Goal: Information Seeking & Learning: Learn about a topic

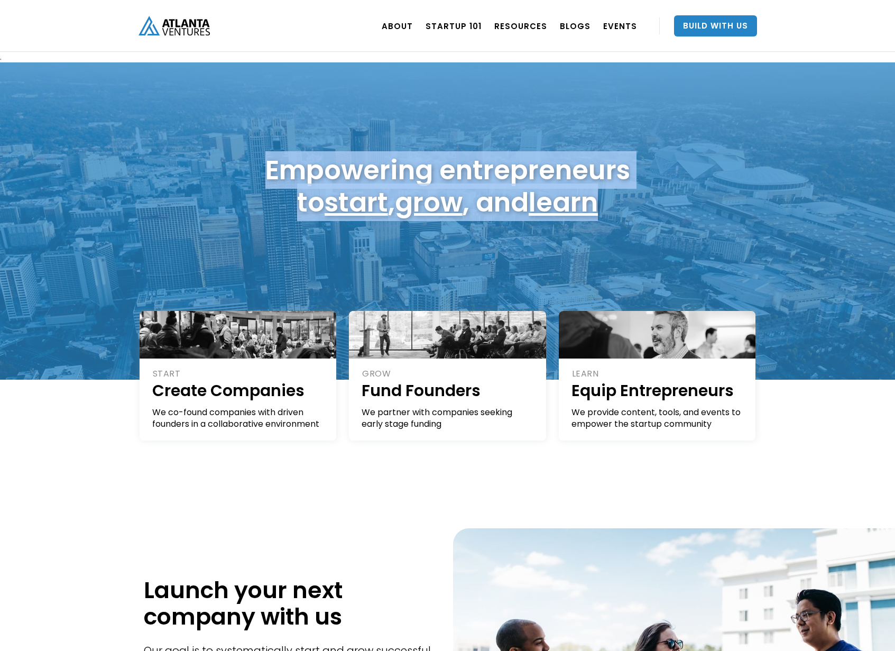
drag, startPoint x: 286, startPoint y: 167, endPoint x: 691, endPoint y: 219, distance: 409.0
click at [691, 219] on div "Empowering entrepreneurs to start , grow , and learn" at bounding box center [448, 186] width 619 height 75
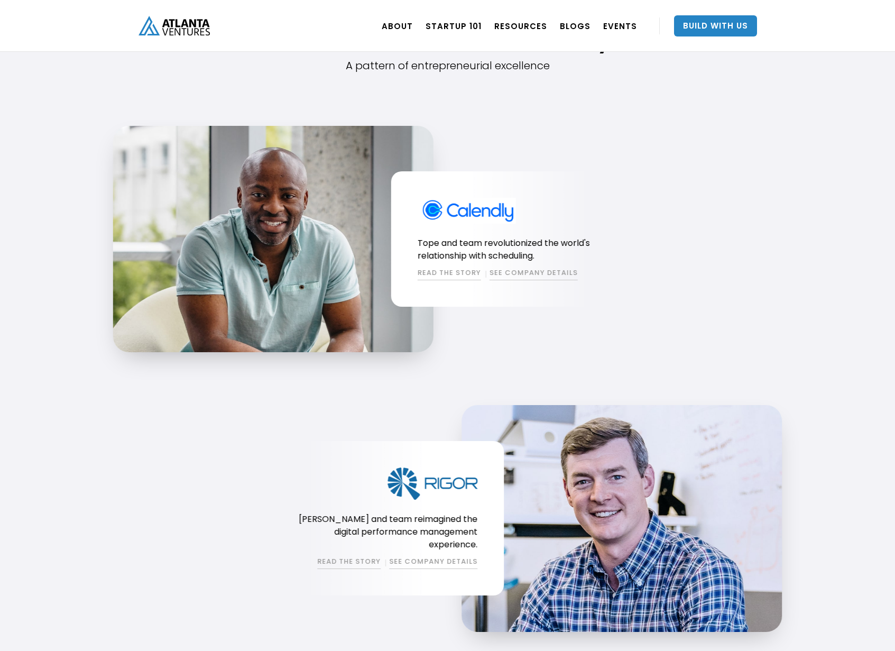
scroll to position [1040, 0]
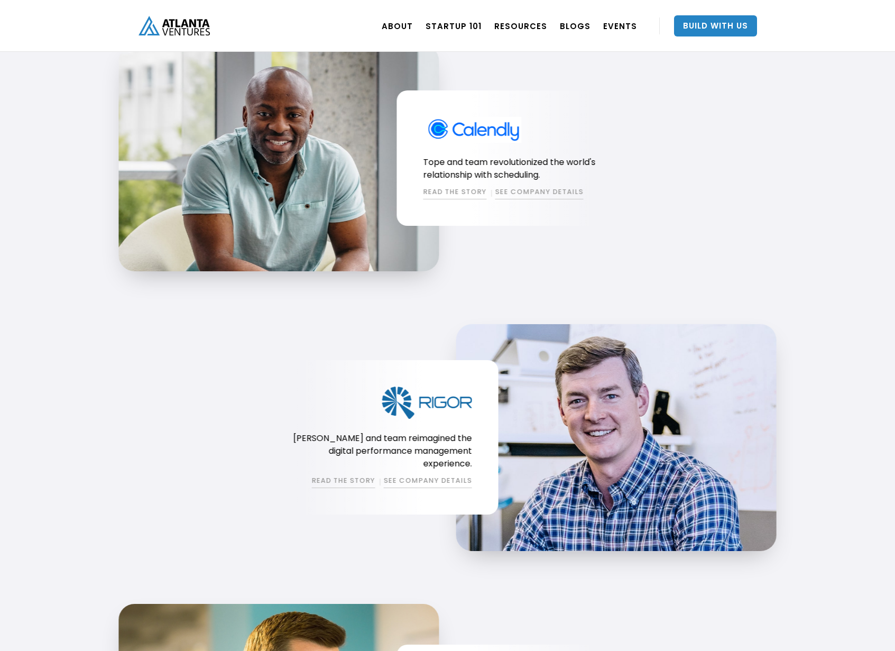
click at [520, 265] on div "Tope and team revolutionized the world's relationship with scheduling. READ THE…" at bounding box center [396, 158] width 567 height 226
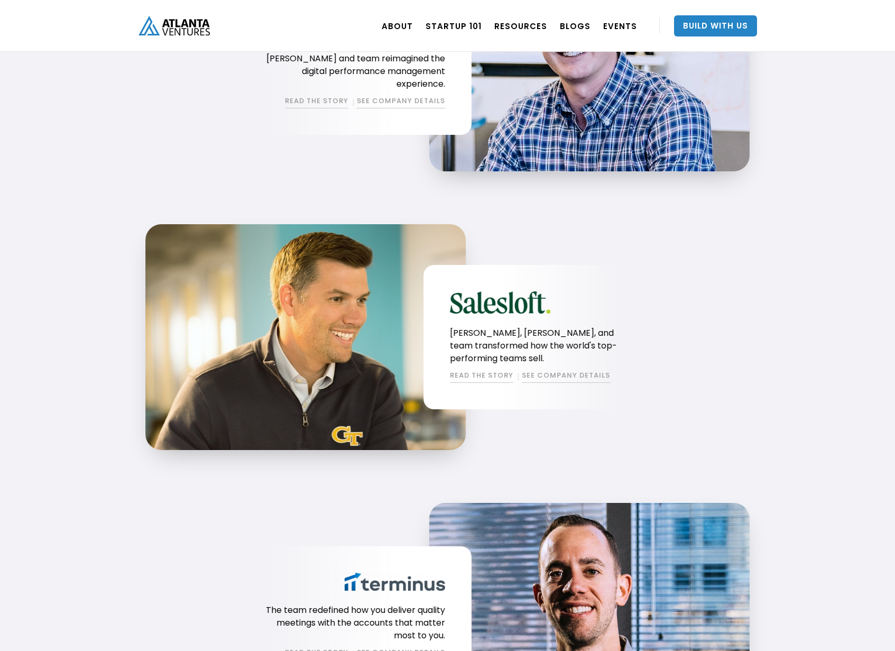
scroll to position [1439, 0]
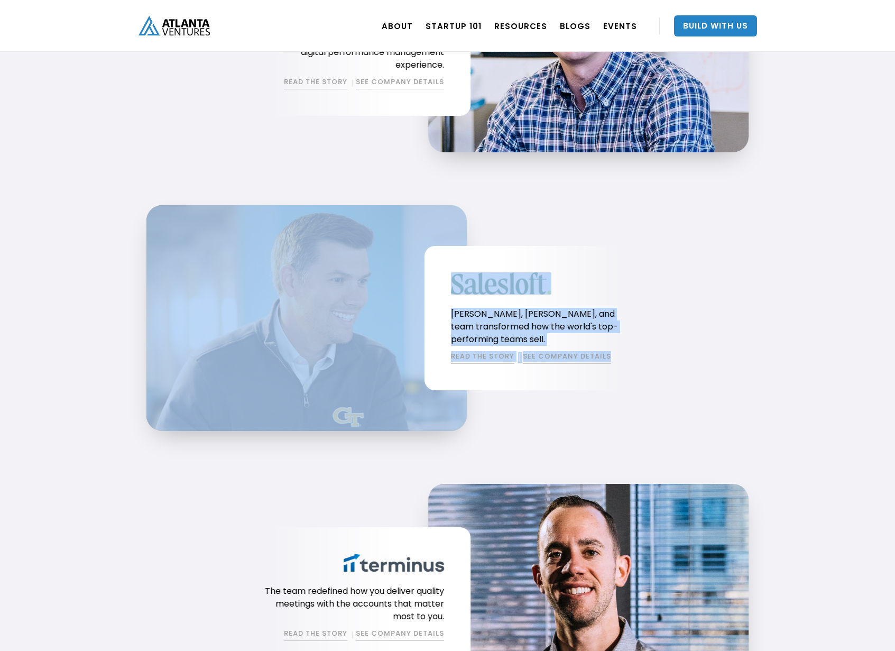
drag, startPoint x: 563, startPoint y: 376, endPoint x: 118, endPoint y: 195, distance: 479.8
click at [118, 195] on div "The Atlanta Ventures Family A pattern of entrepreneurial excellence Tope and te…" at bounding box center [447, 273] width 895 height 1633
drag, startPoint x: 104, startPoint y: 235, endPoint x: 616, endPoint y: 404, distance: 539.1
click at [616, 404] on div "The Atlanta Ventures Family A pattern of entrepreneurial excellence Tope and te…" at bounding box center [447, 273] width 895 height 1633
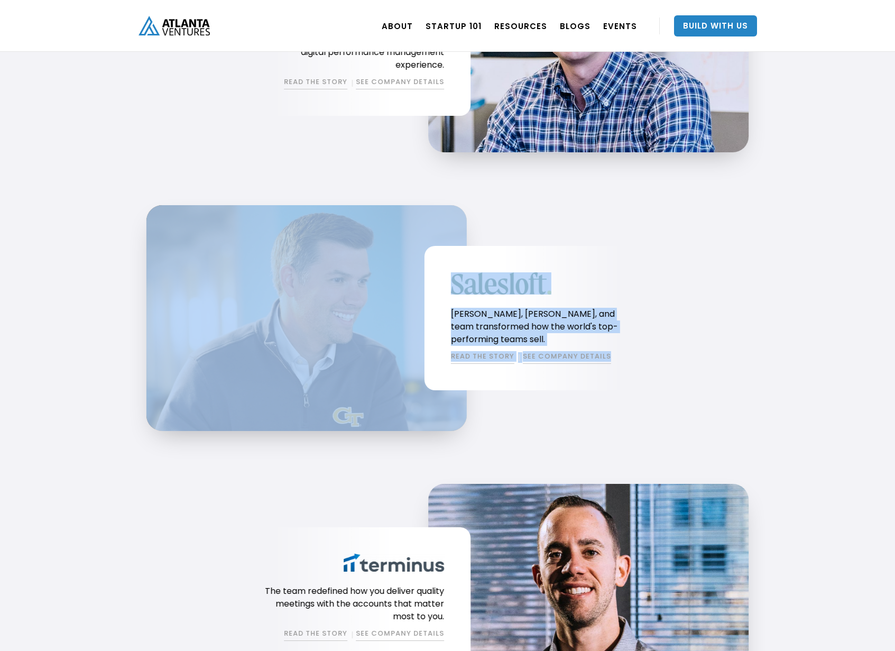
click at [616, 404] on div "Kyle, Rob, and team transformed how the world's top-performing teams sell. READ…" at bounding box center [424, 318] width 567 height 226
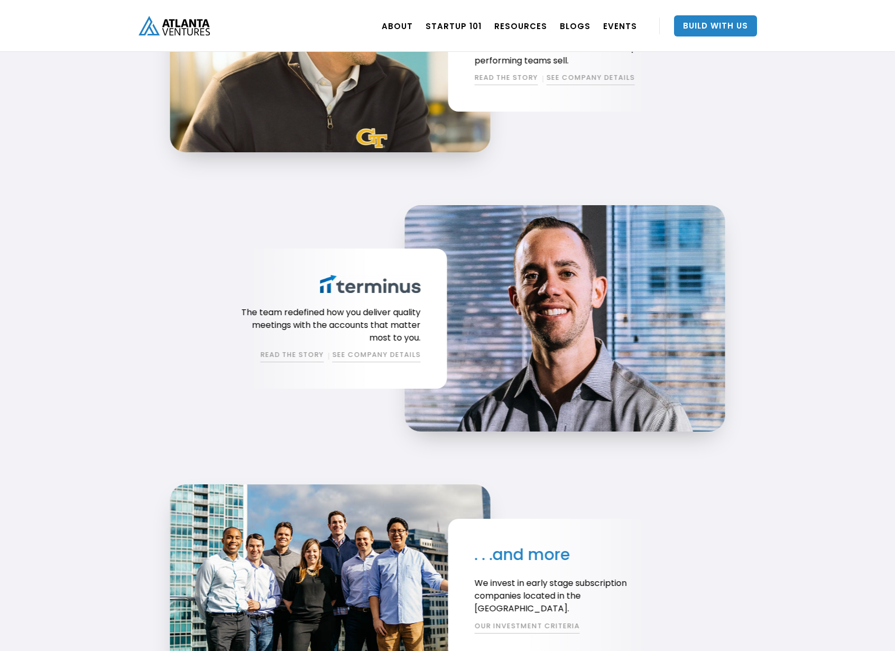
scroll to position [1815, 0]
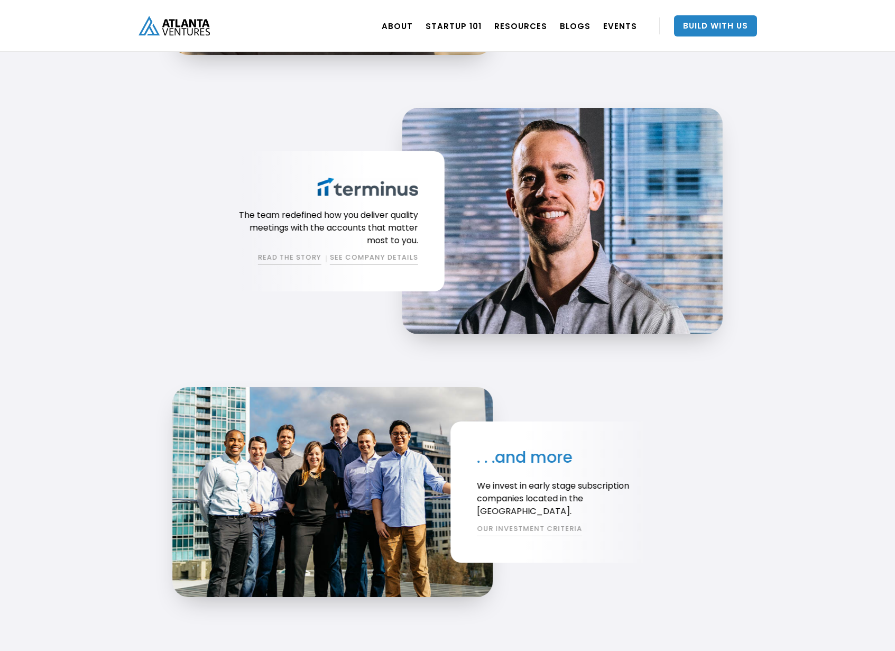
drag, startPoint x: 743, startPoint y: 127, endPoint x: 795, endPoint y: 314, distance: 193.2
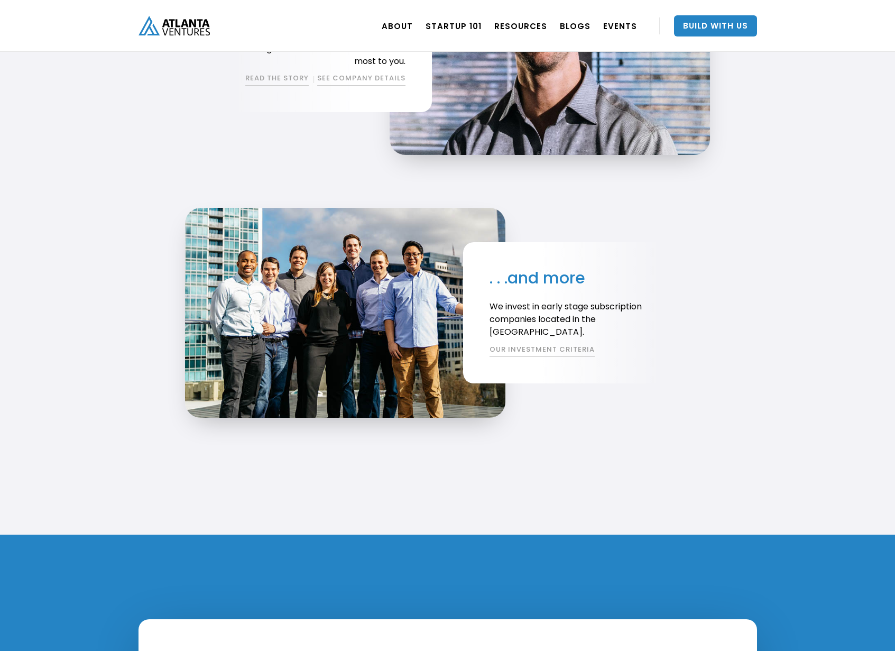
scroll to position [1996, 0]
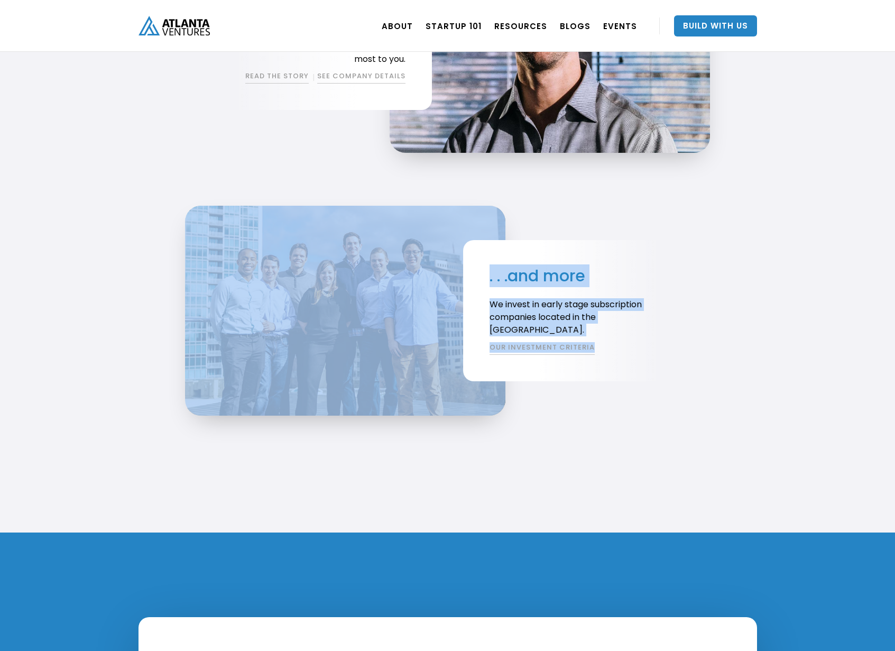
drag, startPoint x: 746, startPoint y: 376, endPoint x: 58, endPoint y: 286, distance: 693.8
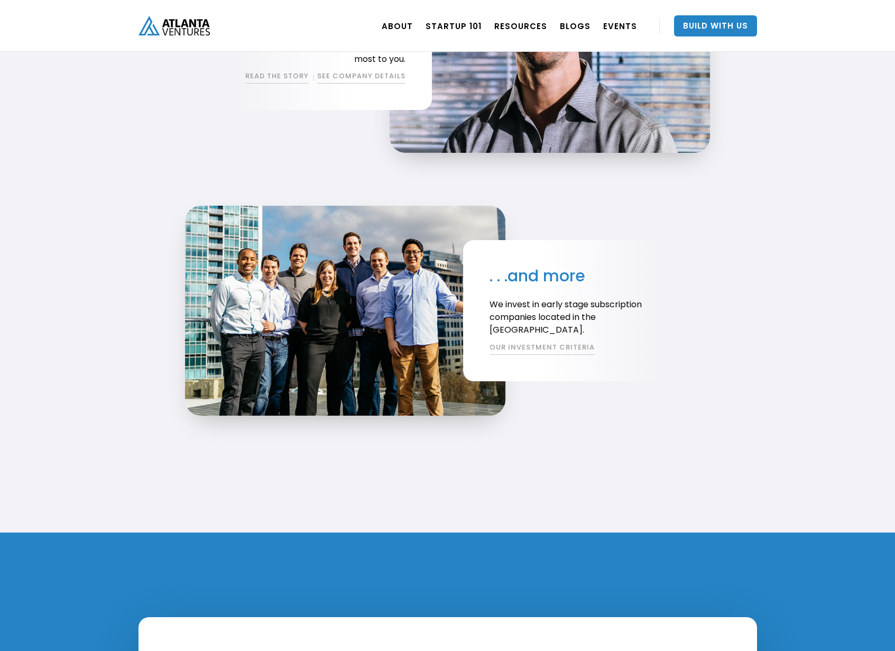
click at [301, 1] on div "ABOUT OUR STORY TEAM Job Board PORTFOLIO Startup 101 RESOURCES TOOLS STORIES NE…" at bounding box center [448, 26] width 619 height 52
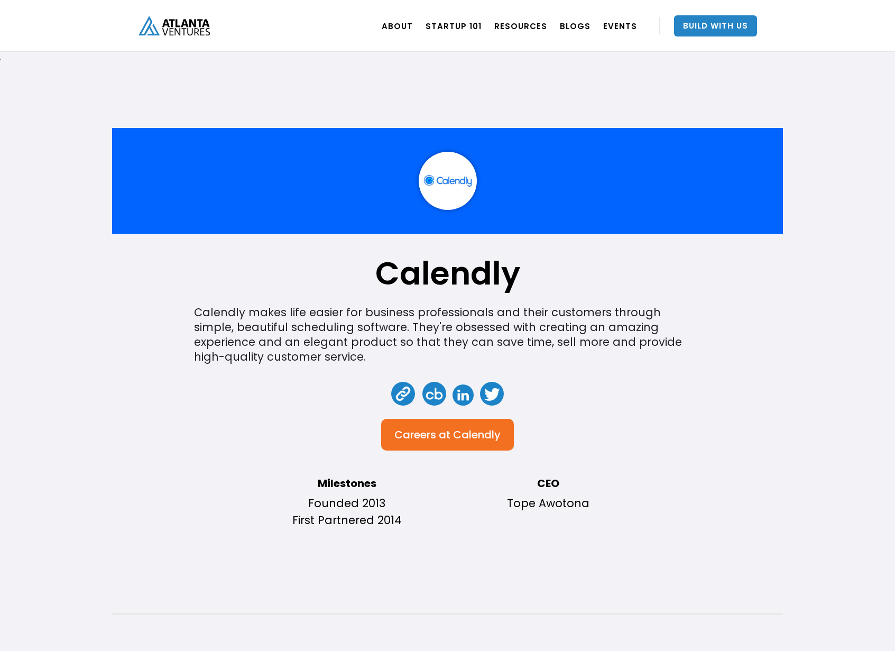
scroll to position [19, 0]
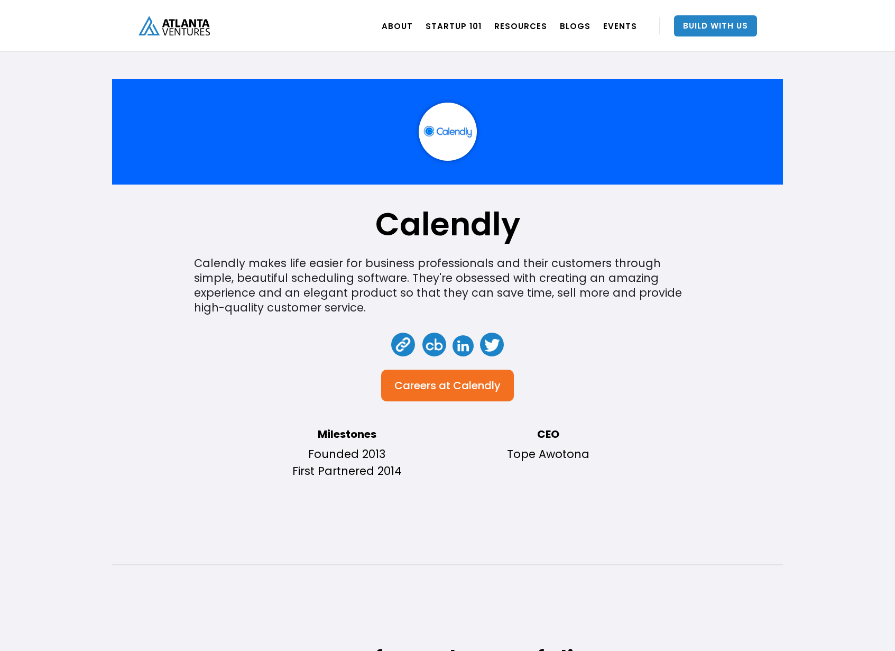
click at [119, 289] on div "Calendly Calendly makes life easier for business professionals and their custom…" at bounding box center [448, 348] width 672 height 539
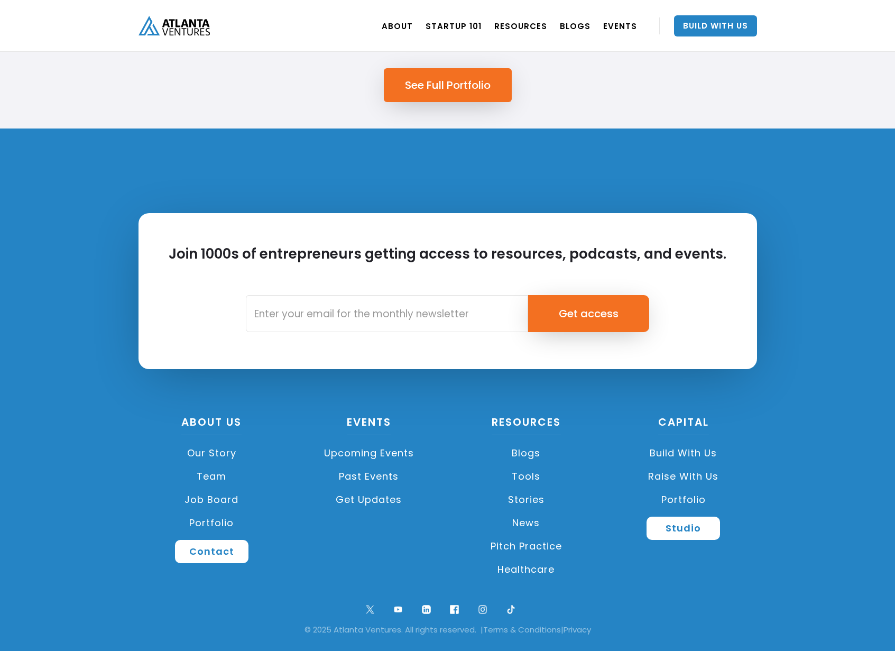
scroll to position [0, 0]
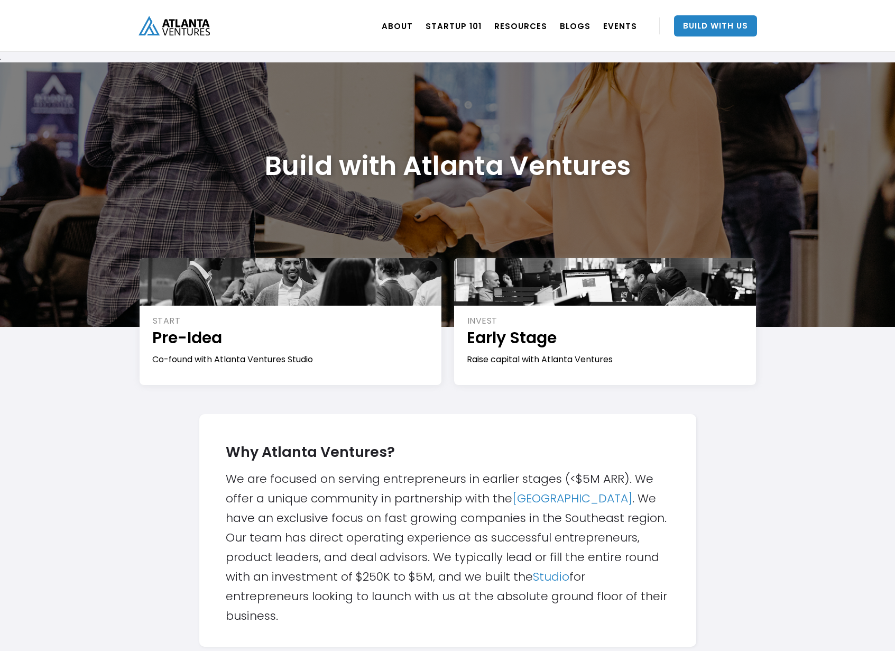
scroll to position [78, 0]
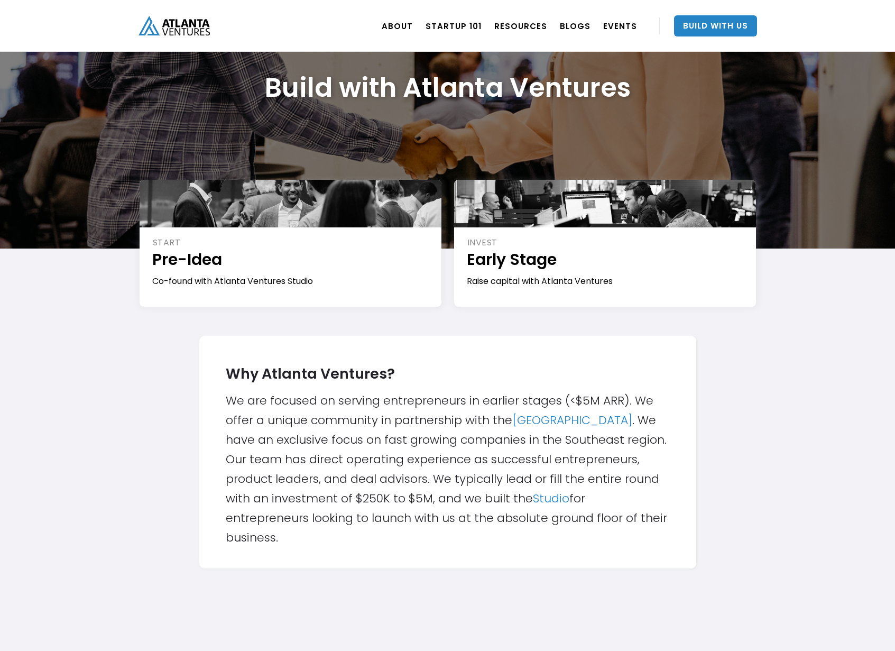
click at [363, 374] on div "Why Atlanta Ventures? We are focused on serving entrepreneurs in earlier stages…" at bounding box center [448, 452] width 444 height 190
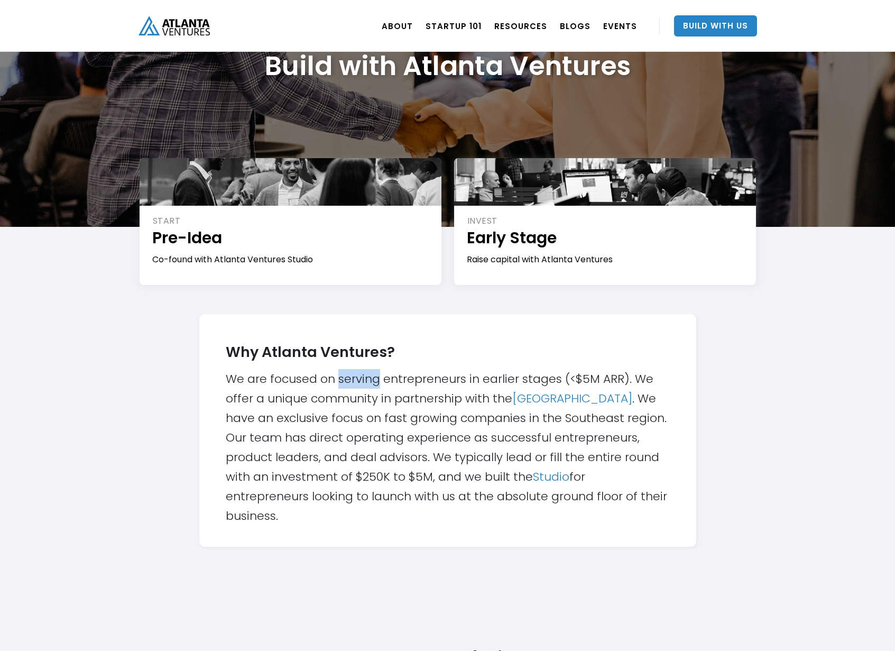
click at [363, 374] on div "Why Atlanta Ventures? We are focused on serving entrepreneurs in earlier stages…" at bounding box center [448, 430] width 444 height 190
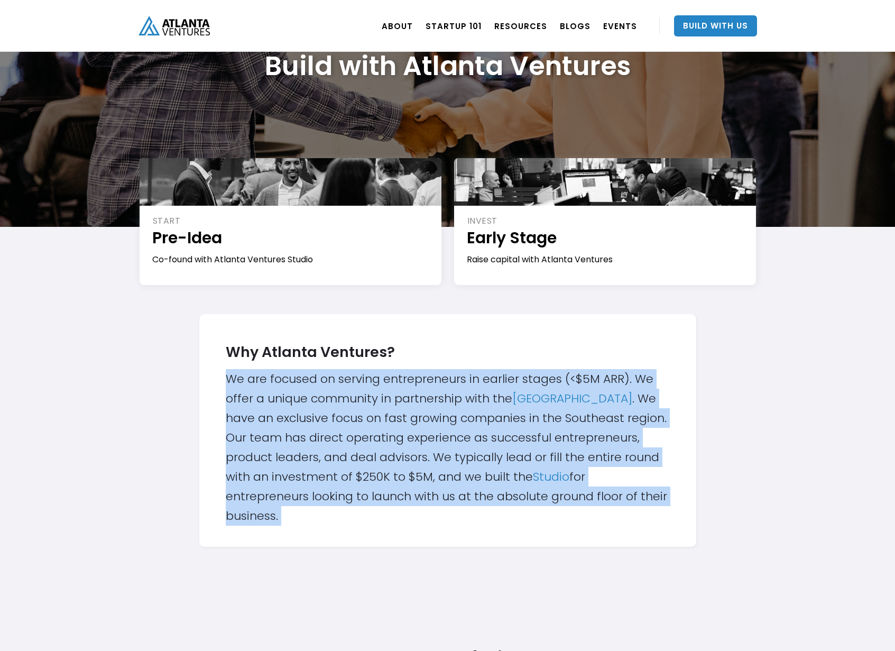
click at [363, 374] on div "Why Atlanta Ventures? We are focused on serving entrepreneurs in earlier stages…" at bounding box center [448, 430] width 444 height 190
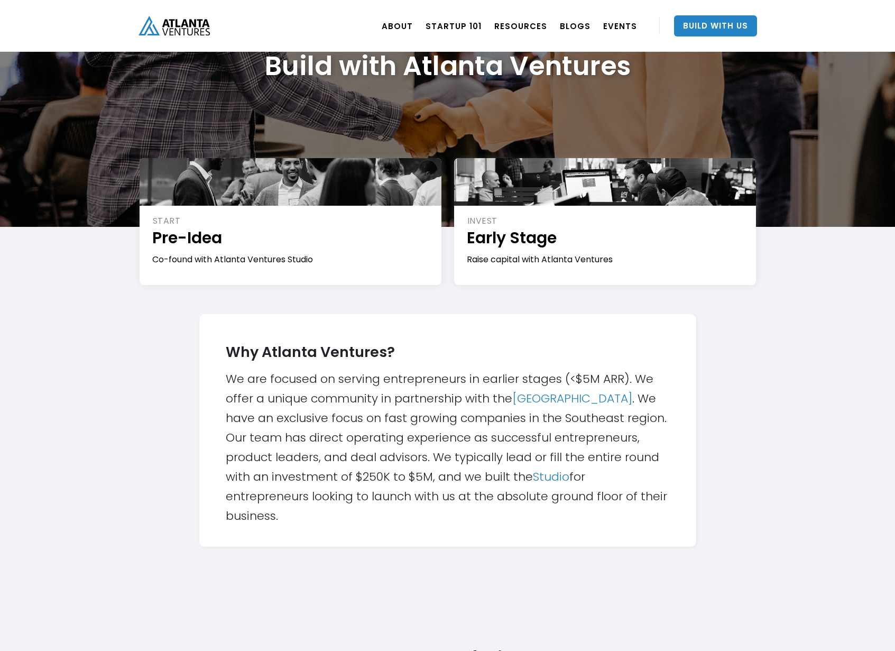
click at [327, 354] on strong "Why Atlanta Ventures?" at bounding box center [310, 352] width 169 height 20
click at [327, 397] on div "Why Atlanta Ventures? We are focused on serving entrepreneurs in earlier stages…" at bounding box center [448, 430] width 444 height 190
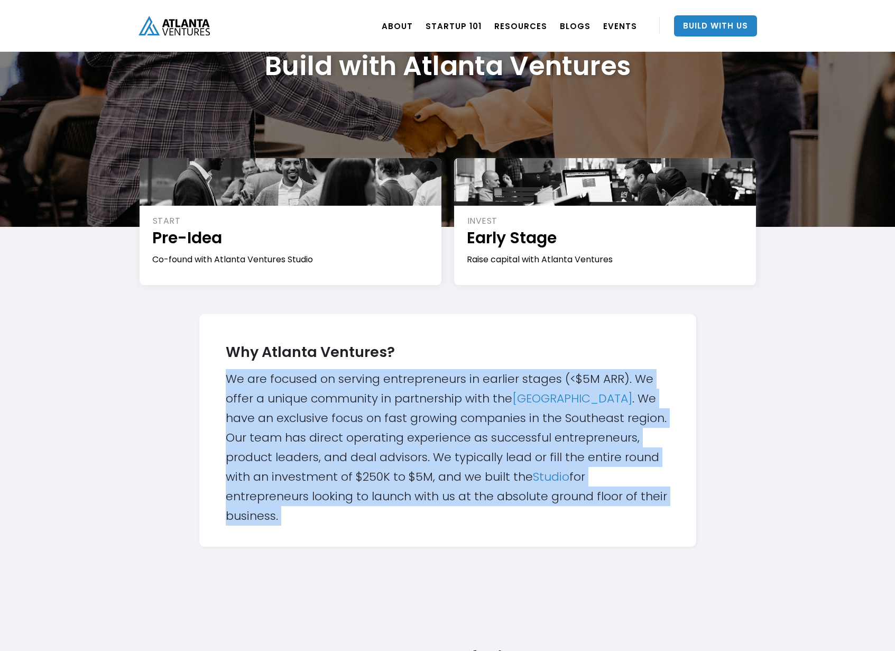
click at [327, 397] on div "Why Atlanta Ventures? We are focused on serving entrepreneurs in earlier stages…" at bounding box center [448, 430] width 444 height 190
click at [270, 390] on div "Why Atlanta Ventures? We are focused on serving entrepreneurs in earlier stages…" at bounding box center [448, 430] width 444 height 190
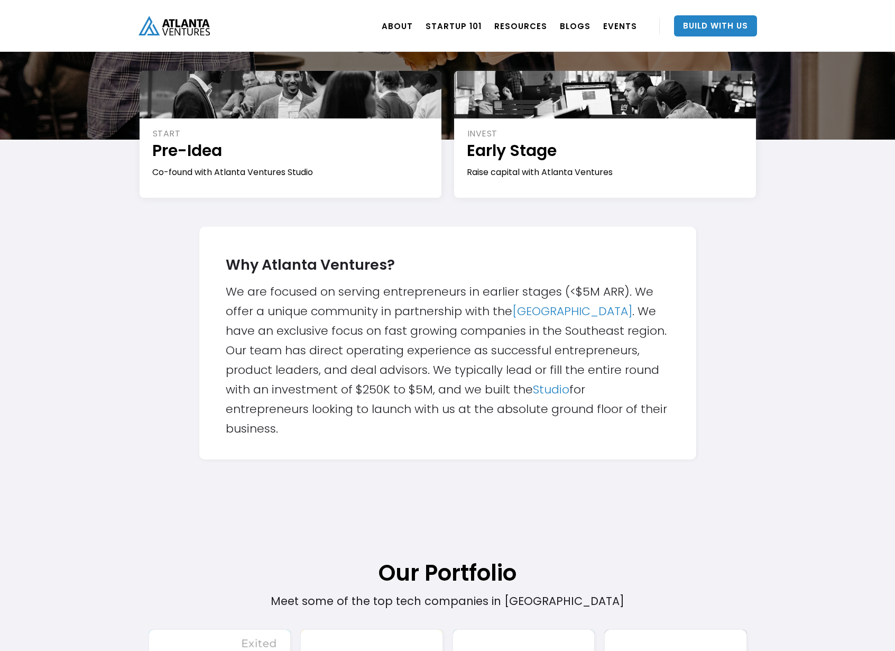
scroll to position [204, 0]
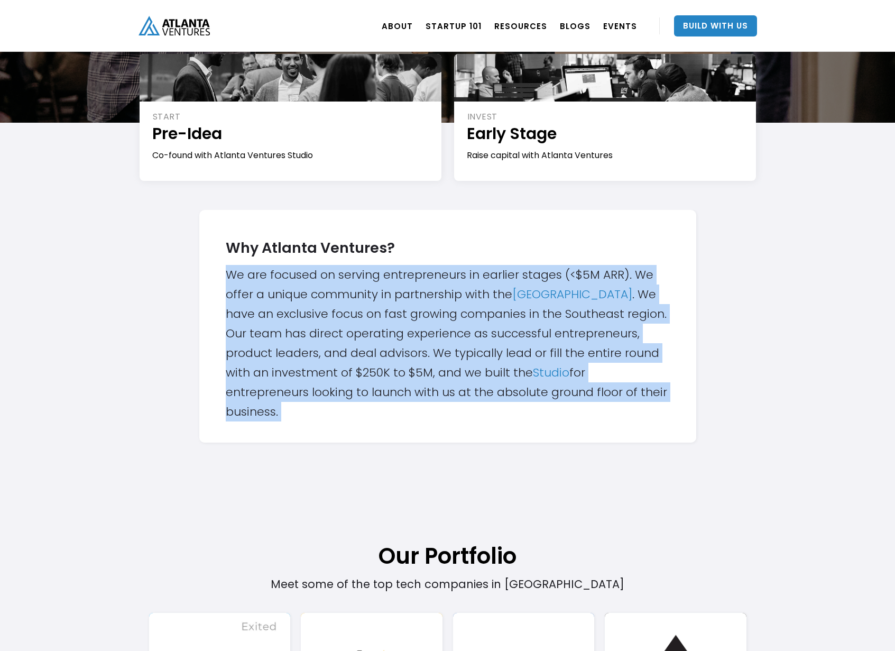
drag, startPoint x: 168, startPoint y: 262, endPoint x: 202, endPoint y: 451, distance: 191.9
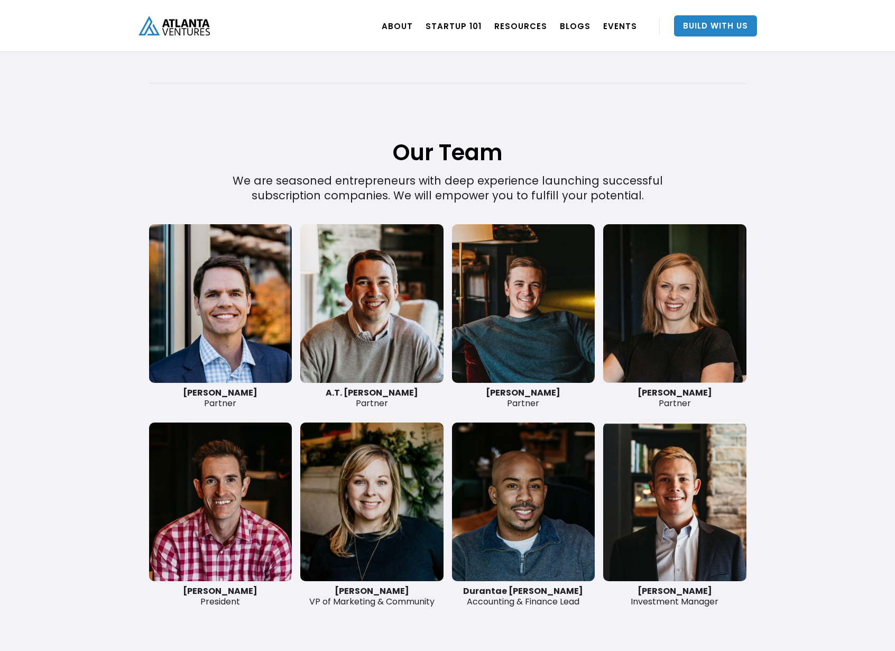
scroll to position [2430, 0]
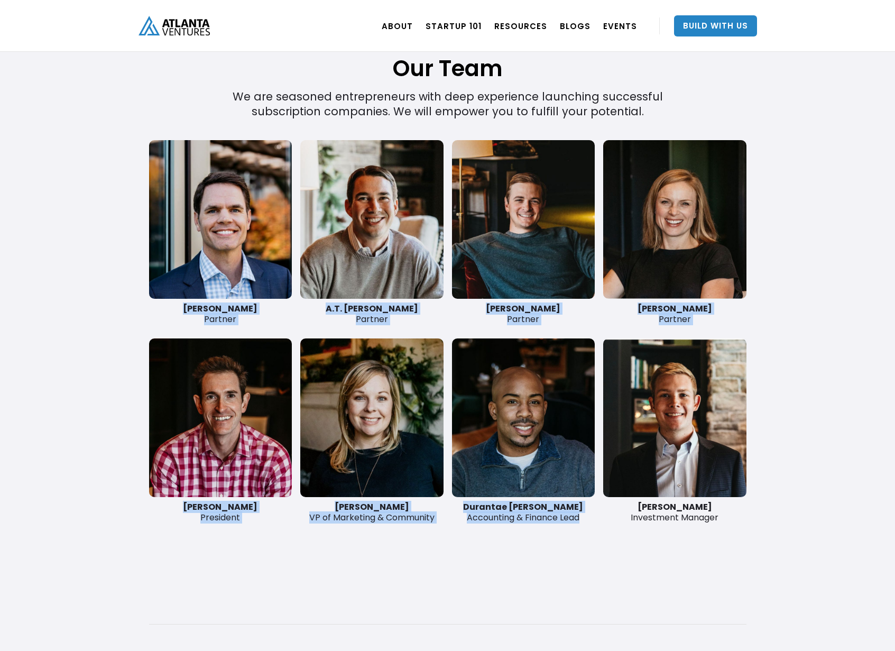
drag, startPoint x: 116, startPoint y: 201, endPoint x: 784, endPoint y: 488, distance: 727.3
